Goal: Browse casually: Explore the website without a specific task or goal

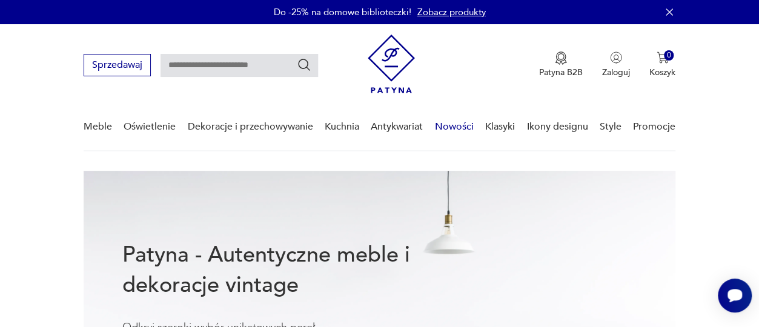
click at [449, 123] on link "Nowości" at bounding box center [454, 127] width 39 height 47
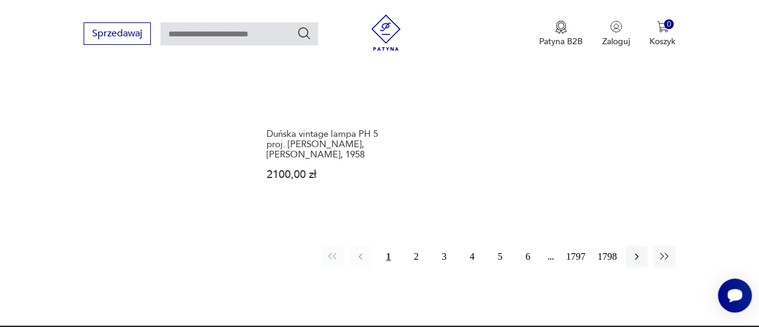
scroll to position [1605, 0]
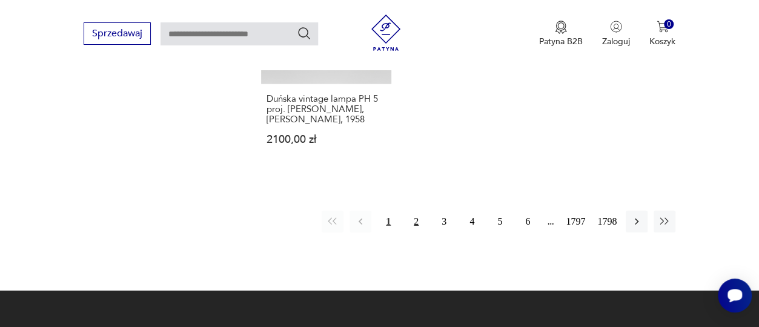
click at [418, 211] on button "2" at bounding box center [416, 222] width 22 height 22
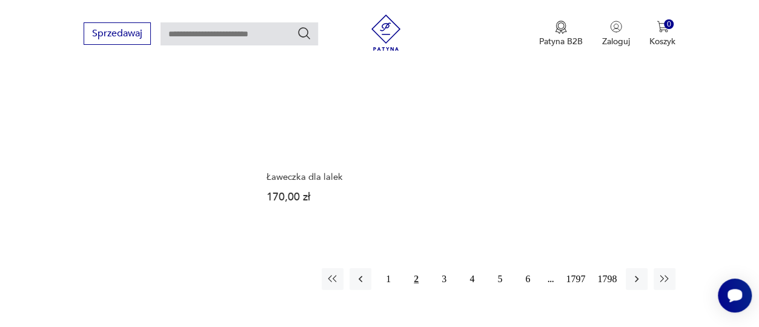
scroll to position [1586, 0]
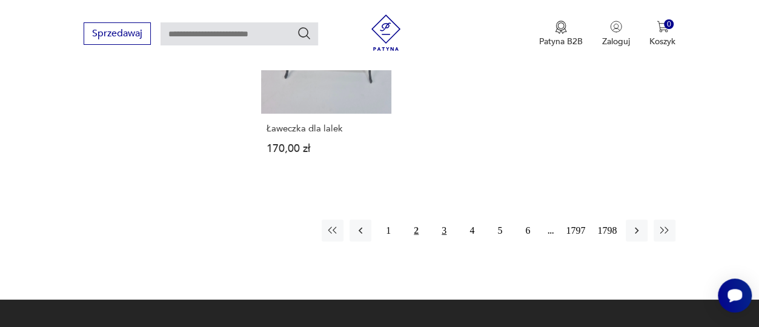
click at [442, 220] on button "3" at bounding box center [444, 231] width 22 height 22
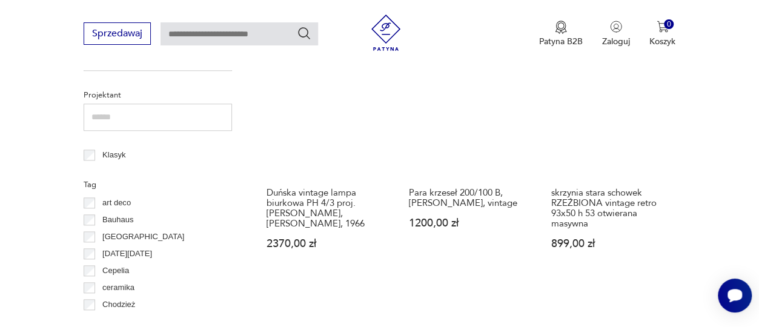
scroll to position [544, 0]
